Goal: Transaction & Acquisition: Purchase product/service

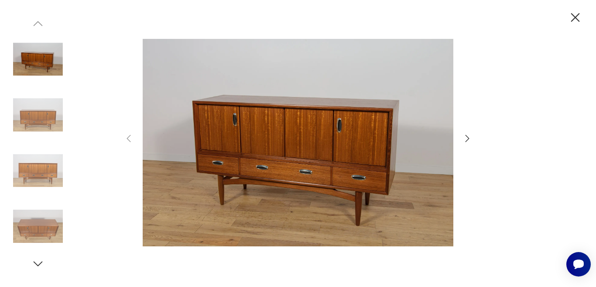
click at [468, 136] on icon "button" at bounding box center [467, 138] width 10 height 10
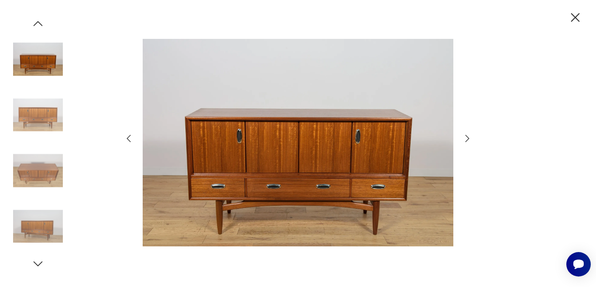
click at [468, 136] on icon "button" at bounding box center [467, 138] width 10 height 10
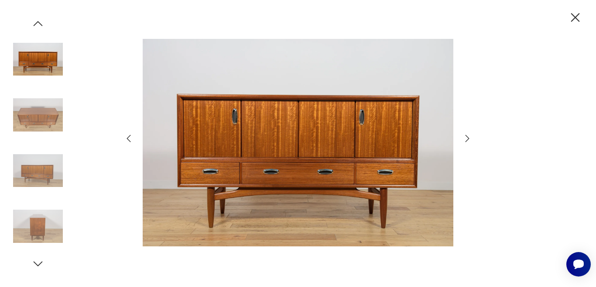
click at [468, 136] on icon "button" at bounding box center [467, 138] width 10 height 10
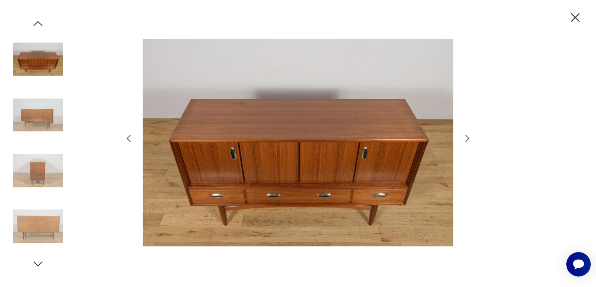
click at [468, 136] on icon "button" at bounding box center [467, 138] width 10 height 10
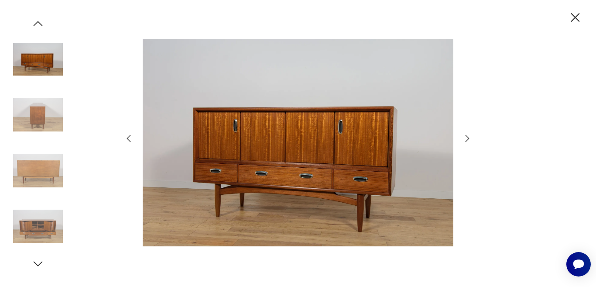
click at [468, 136] on icon "button" at bounding box center [467, 138] width 10 height 10
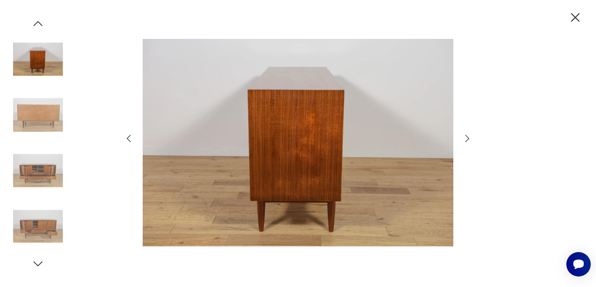
click at [468, 136] on icon "button" at bounding box center [467, 138] width 10 height 10
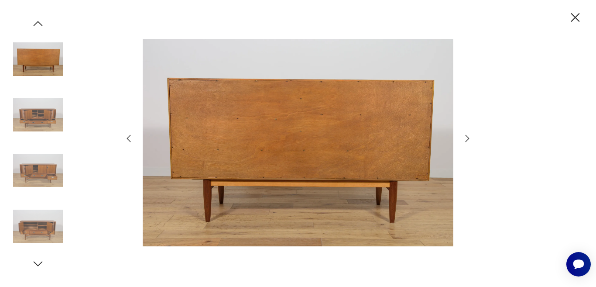
click at [468, 136] on icon "button" at bounding box center [467, 138] width 10 height 10
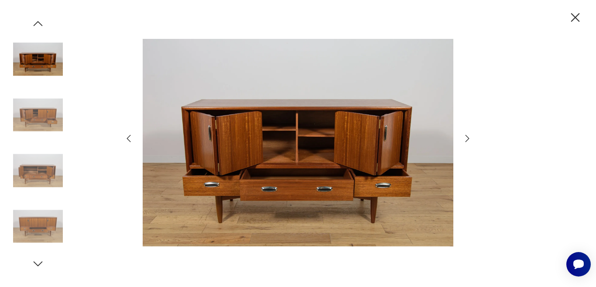
click at [468, 136] on icon "button" at bounding box center [467, 138] width 10 height 10
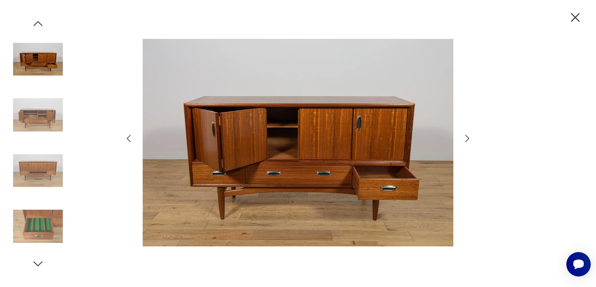
click at [574, 20] on icon "button" at bounding box center [575, 17] width 15 height 15
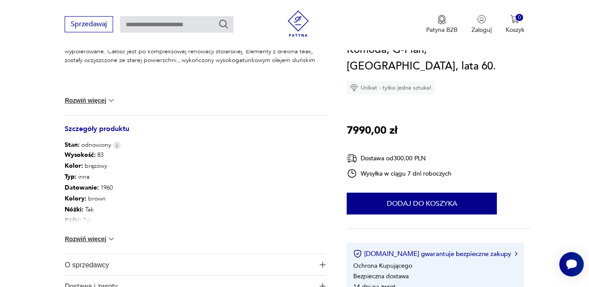
scroll to position [373, 0]
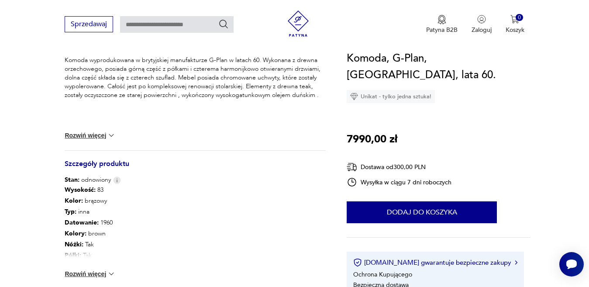
click at [113, 272] on img at bounding box center [111, 273] width 9 height 9
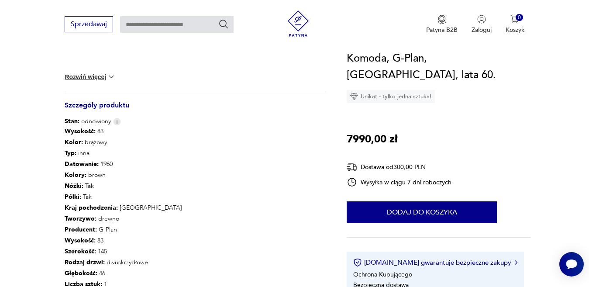
scroll to position [466, 0]
